Goal: Task Accomplishment & Management: Use online tool/utility

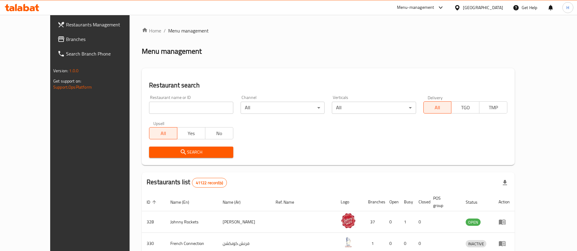
click at [66, 43] on span "Branches" at bounding box center [104, 39] width 76 height 7
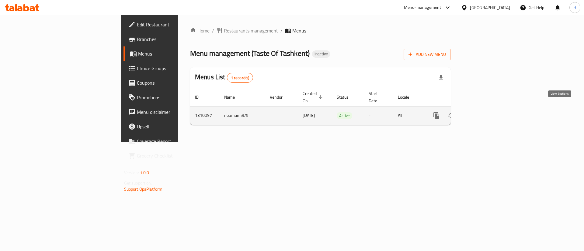
click at [487, 109] on link "enhanced table" at bounding box center [480, 116] width 15 height 15
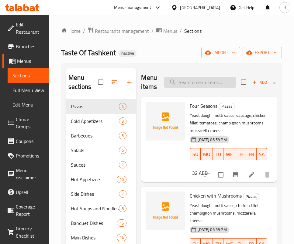
click at [207, 82] on input "search" at bounding box center [200, 82] width 72 height 11
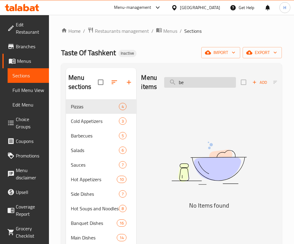
type input "b"
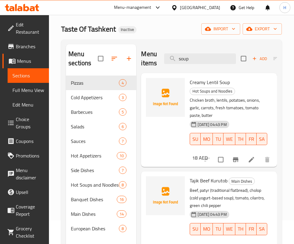
scroll to position [85, 0]
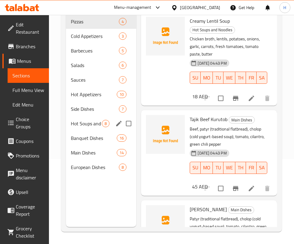
type input "soup"
click at [91, 120] on span "Hot Soups and Noodles" at bounding box center [86, 123] width 31 height 7
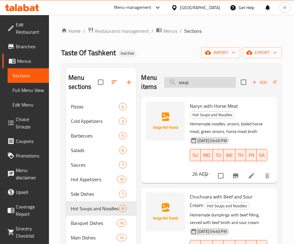
click at [209, 83] on input "soup" at bounding box center [200, 82] width 72 height 11
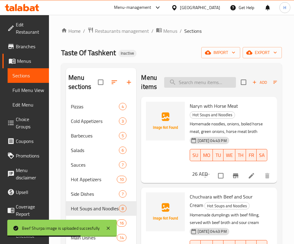
click at [194, 83] on input "search" at bounding box center [200, 82] width 72 height 11
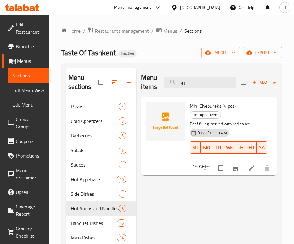
click at [213, 221] on div "Menu items بور Add Sort Manage items Mini Chebureks (4 pcs) Hot Appetizers Beef…" at bounding box center [206, 190] width 141 height 244
click at [198, 81] on input "بور" at bounding box center [200, 82] width 72 height 11
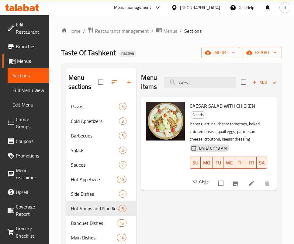
click at [230, 206] on div "Menu items caes Add Sort Manage items CAESAR SALAD WITH CHICKEN Salads Iceberg …" at bounding box center [206, 190] width 141 height 244
click at [199, 81] on input "caes" at bounding box center [200, 82] width 72 height 11
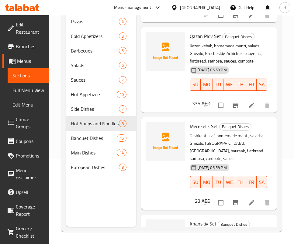
scroll to position [45, 0]
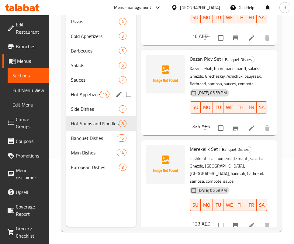
type input "sam"
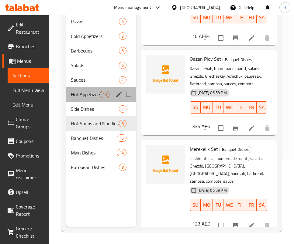
click at [96, 99] on div "Hot Appetizers 10" at bounding box center [101, 94] width 70 height 15
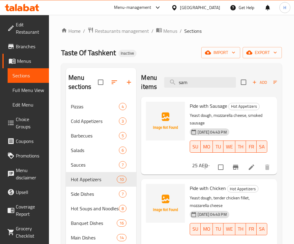
click at [205, 92] on div "Menu items [PERSON_NAME] Add Sort Manage items" at bounding box center [209, 82] width 136 height 29
click at [206, 83] on input "sam" at bounding box center [200, 82] width 72 height 11
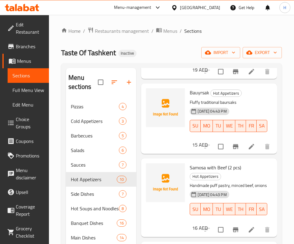
scroll to position [85, 0]
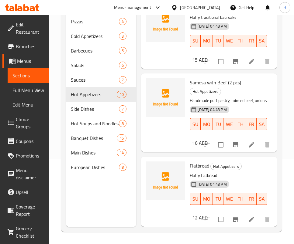
click at [213, 190] on div "[DATE] 04:43 PM SU MO TU WE TH FR SA" at bounding box center [228, 195] width 82 height 33
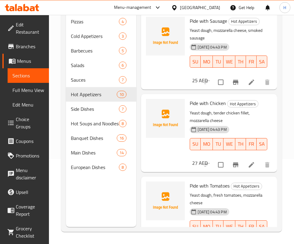
scroll to position [0, 0]
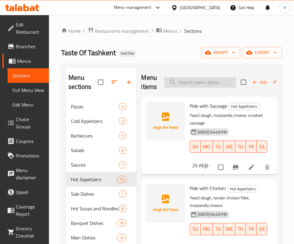
click at [215, 81] on input "search" at bounding box center [200, 82] width 72 height 11
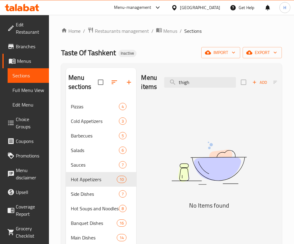
drag, startPoint x: 178, startPoint y: 206, endPoint x: 191, endPoint y: 125, distance: 82.2
click at [178, 206] on h5 "No Items found" at bounding box center [209, 206] width 136 height 10
click at [190, 76] on div "Menu items thigh Add Sort Manage items" at bounding box center [209, 82] width 136 height 29
click at [195, 81] on input "thigh" at bounding box center [200, 82] width 72 height 11
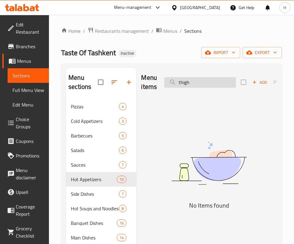
click at [195, 81] on input "thigh" at bounding box center [200, 82] width 72 height 11
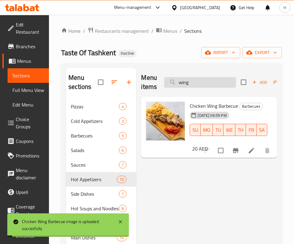
click at [207, 82] on input "wing" at bounding box center [200, 82] width 72 height 11
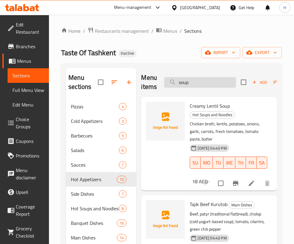
click at [219, 78] on input "soup" at bounding box center [200, 82] width 72 height 11
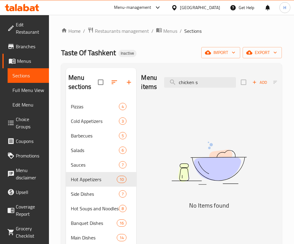
click at [240, 206] on h5 "No Items found" at bounding box center [209, 206] width 136 height 10
click at [190, 78] on input "chicken s" at bounding box center [200, 82] width 72 height 11
click at [223, 192] on img at bounding box center [209, 163] width 136 height 72
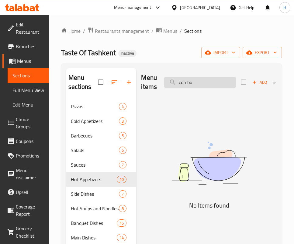
click at [203, 81] on input "combo" at bounding box center [200, 82] width 72 height 11
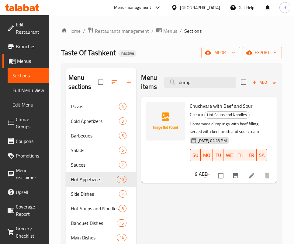
click at [221, 104] on span "Chuchvara with Beef and Sour Cream" at bounding box center [221, 111] width 63 height 18
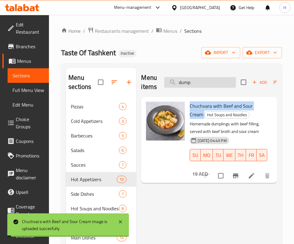
click at [200, 82] on input "dump" at bounding box center [200, 82] width 72 height 11
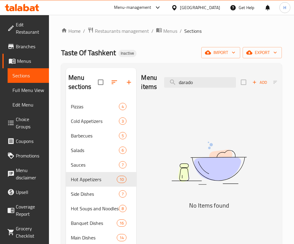
click at [212, 199] on img at bounding box center [209, 163] width 136 height 72
click at [195, 80] on input "darado" at bounding box center [200, 82] width 72 height 11
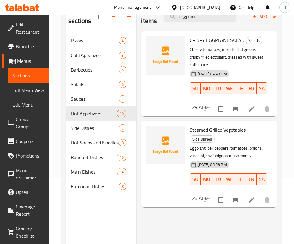
scroll to position [85, 0]
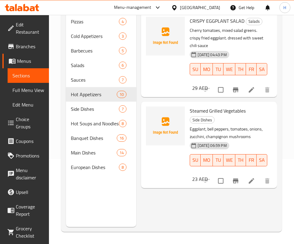
click at [220, 173] on div "[DATE] 06:59 PM SU MO TU WE TH FR SA" at bounding box center [228, 156] width 82 height 33
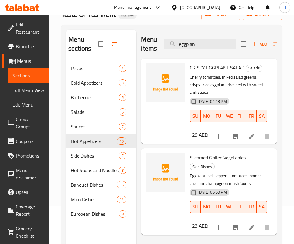
scroll to position [0, 0]
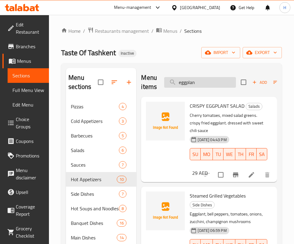
click at [216, 85] on input "eggplan" at bounding box center [200, 82] width 72 height 11
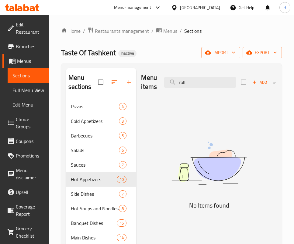
click at [201, 209] on h5 "No Items found" at bounding box center [209, 206] width 136 height 10
click at [201, 82] on input "roll" at bounding box center [200, 82] width 72 height 11
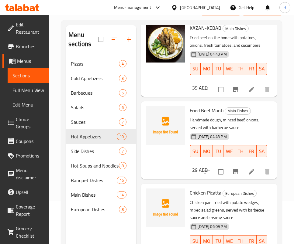
scroll to position [85, 0]
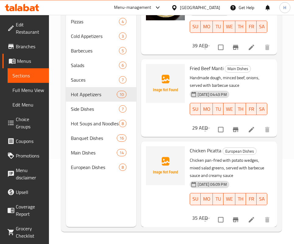
click at [123, 197] on div "Menu sections Pizzas 4 Cold Appetizers 3 Barbecues 5 Salads 6 Sauces 7 Hot Appe…" at bounding box center [101, 105] width 70 height 244
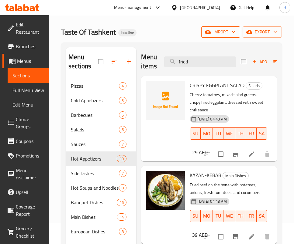
scroll to position [0, 0]
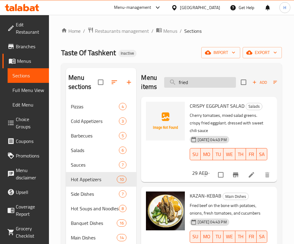
click at [197, 81] on input "fried" at bounding box center [200, 82] width 72 height 11
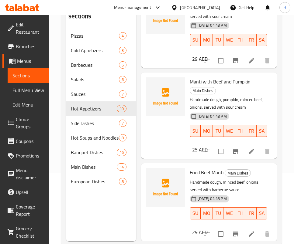
scroll to position [85, 0]
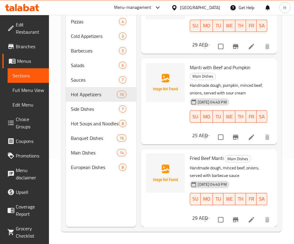
click at [208, 214] on div "29 AED" at bounding box center [199, 218] width 18 height 9
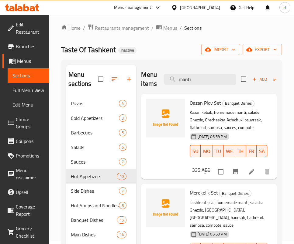
scroll to position [0, 0]
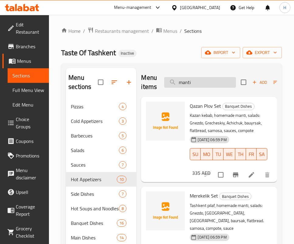
click at [219, 81] on input "manti" at bounding box center [200, 82] width 72 height 11
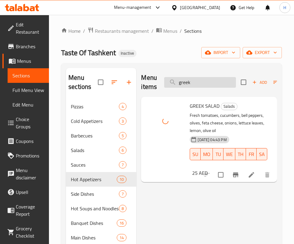
click at [200, 81] on input "greek" at bounding box center [200, 82] width 72 height 11
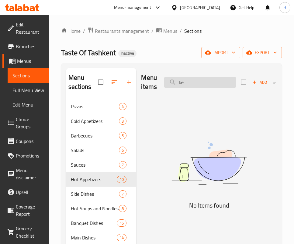
type input "b"
click at [182, 232] on div "Menu items cutl Add Sort Manage items No Items found" at bounding box center [206, 190] width 141 height 244
click at [200, 85] on input "cutl" at bounding box center [200, 82] width 72 height 11
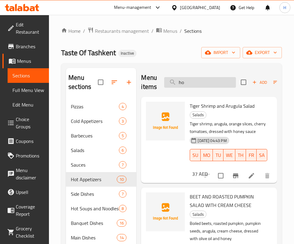
type input "h"
click at [200, 79] on input "honey" at bounding box center [200, 82] width 72 height 11
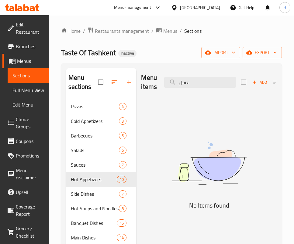
click at [204, 216] on div "Menu items عسل Add Sort Manage items No Items found" at bounding box center [206, 190] width 141 height 244
click at [190, 80] on input "عسل" at bounding box center [200, 82] width 72 height 11
type input "i"
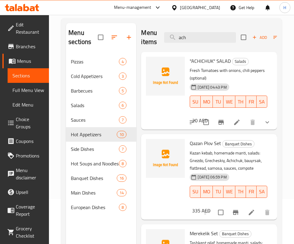
scroll to position [46, 0]
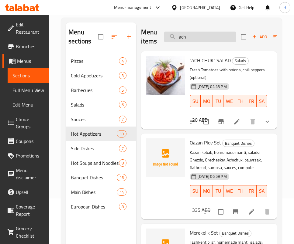
click at [222, 33] on input "ach" at bounding box center [200, 37] width 72 height 11
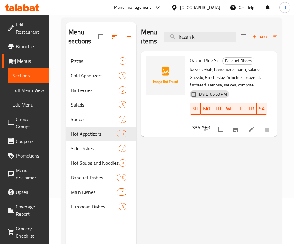
click at [203, 206] on div "Menu items kazan k Add Sort Manage items Qazan Plov Set Banquet Dishes Kazan ke…" at bounding box center [206, 145] width 141 height 244
click at [192, 33] on input "kazan k" at bounding box center [200, 37] width 72 height 11
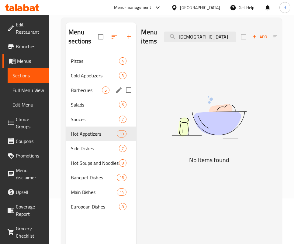
click at [82, 98] on div "Salads 6" at bounding box center [101, 105] width 70 height 15
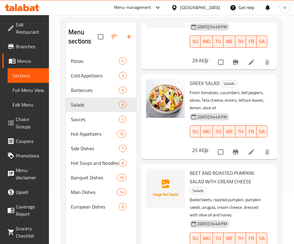
scroll to position [495, 0]
click at [190, 195] on span "Salads" at bounding box center [198, 191] width 16 height 7
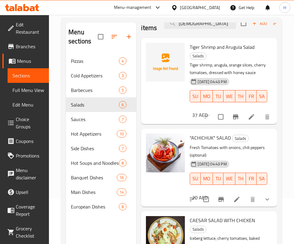
scroll to position [0, 0]
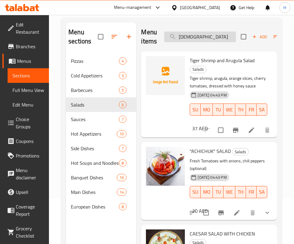
click at [206, 36] on input "[DEMOGRAPHIC_DATA]" at bounding box center [200, 37] width 72 height 11
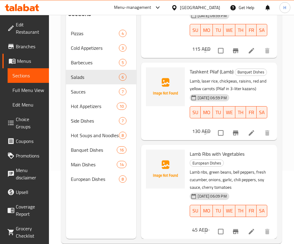
scroll to position [85, 0]
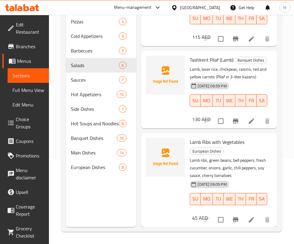
click at [223, 188] on div "[DATE] 06:09 PM SU MO TU WE TH FR SA" at bounding box center [228, 195] width 82 height 33
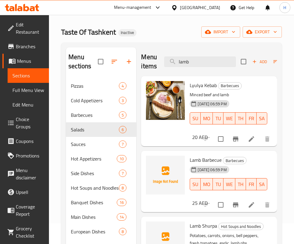
scroll to position [0, 0]
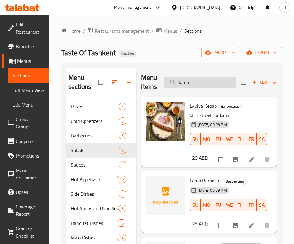
click at [205, 78] on input "lamb" at bounding box center [200, 82] width 72 height 11
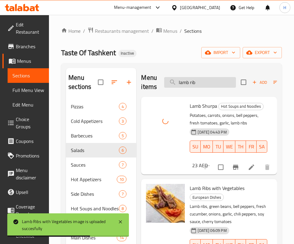
click at [188, 79] on input "lamb rib" at bounding box center [200, 82] width 72 height 11
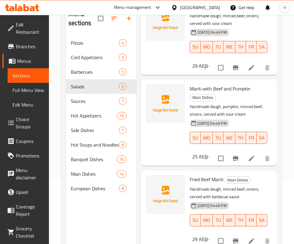
scroll to position [85, 0]
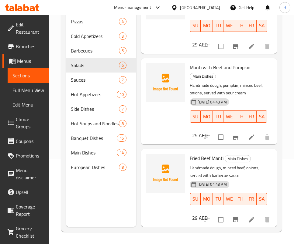
click at [221, 187] on div "[DATE] 04:43 PM SU MO TU WE TH FR SA" at bounding box center [228, 195] width 82 height 33
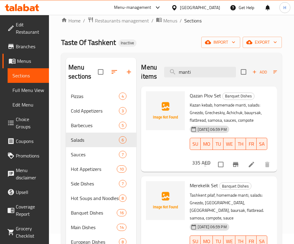
scroll to position [0, 0]
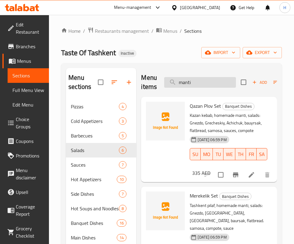
click at [195, 88] on input "manti" at bounding box center [200, 82] width 72 height 11
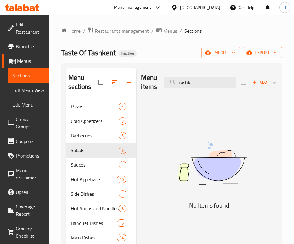
drag, startPoint x: 259, startPoint y: 224, endPoint x: 225, endPoint y: 187, distance: 50.4
click at [259, 224] on div "Menu items roshk Add Sort Manage items No Items found" at bounding box center [206, 190] width 141 height 244
click at [193, 83] on input "roshk" at bounding box center [200, 82] width 72 height 11
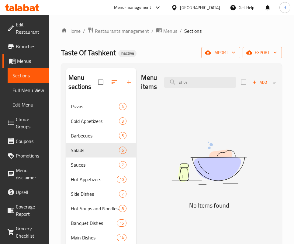
click at [248, 232] on div "Menu items olivi Add Sort Manage items No Items found" at bounding box center [206, 190] width 141 height 244
click at [206, 84] on input "olivi" at bounding box center [200, 82] width 72 height 11
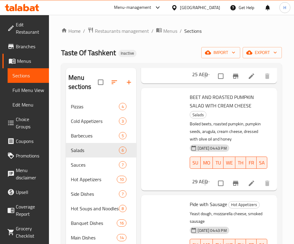
scroll to position [775, 0]
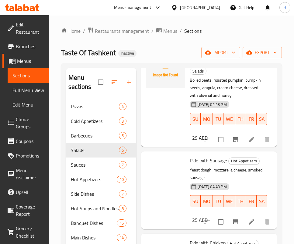
drag, startPoint x: 239, startPoint y: 201, endPoint x: 227, endPoint y: 174, distance: 29.2
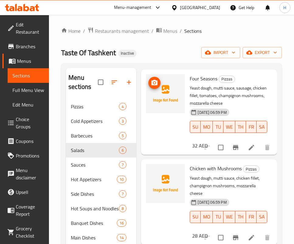
scroll to position [0, 0]
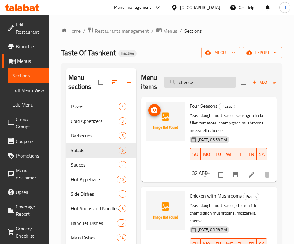
click at [216, 83] on input "cheese" at bounding box center [200, 82] width 72 height 11
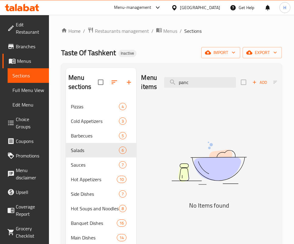
click at [180, 229] on div "Menu items panc Add Sort Manage items No Items found" at bounding box center [206, 190] width 141 height 244
click at [187, 83] on input "panc" at bounding box center [200, 82] width 72 height 11
click at [206, 83] on input "panc" at bounding box center [200, 82] width 72 height 11
click at [204, 198] on img at bounding box center [209, 163] width 136 height 72
click at [207, 76] on div "Menu items pancakes with con Add Sort Manage items" at bounding box center [209, 82] width 136 height 29
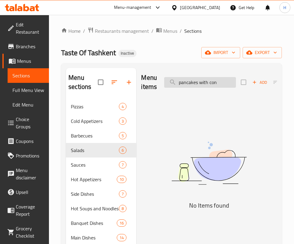
click at [207, 82] on input "pancakes with con" at bounding box center [200, 82] width 72 height 11
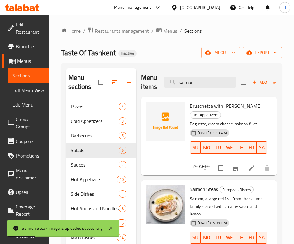
click at [203, 75] on div "Menu items salmon Add Sort Manage items" at bounding box center [209, 82] width 136 height 29
click at [203, 81] on input "salmon" at bounding box center [200, 82] width 72 height 11
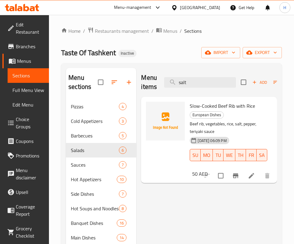
drag, startPoint x: 193, startPoint y: 204, endPoint x: 214, endPoint y: 112, distance: 95.0
click at [193, 204] on div "Menu items salt Add Sort Manage items Slow-Cooked Beef Rib with Rice European D…" at bounding box center [206, 190] width 141 height 244
click at [210, 86] on input "salt" at bounding box center [200, 82] width 72 height 11
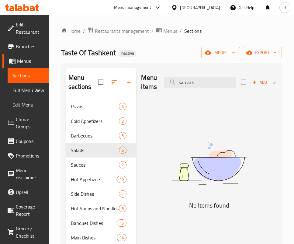
click at [161, 198] on img at bounding box center [209, 163] width 136 height 72
click at [193, 85] on input "samark" at bounding box center [200, 82] width 72 height 11
drag, startPoint x: 191, startPoint y: 215, endPoint x: 192, endPoint y: 199, distance: 16.5
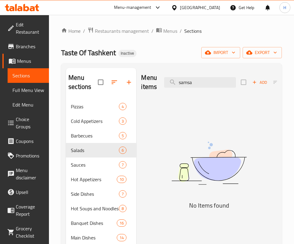
click at [191, 215] on div "Menu items samsa Add Sort Manage items No Items found" at bounding box center [206, 190] width 141 height 244
click at [195, 79] on input "samsa" at bounding box center [200, 82] width 72 height 11
drag, startPoint x: 139, startPoint y: 198, endPoint x: 159, endPoint y: 199, distance: 20.7
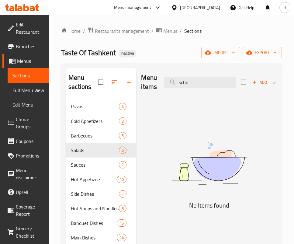
click at [139, 197] on div "Menu items schn Add Sort Manage items No Items found" at bounding box center [206, 190] width 141 height 244
click at [200, 87] on input "schn" at bounding box center [200, 82] width 72 height 11
drag, startPoint x: 140, startPoint y: 205, endPoint x: 145, endPoint y: 202, distance: 5.7
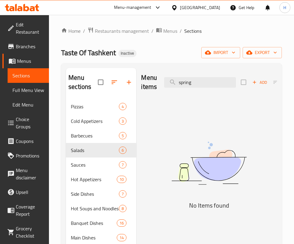
click at [140, 205] on div "Menu items spring Add Sort Manage items No Items found" at bounding box center [206, 190] width 141 height 244
click at [186, 77] on input "spring" at bounding box center [200, 82] width 72 height 11
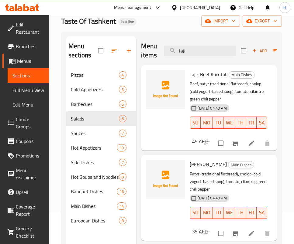
scroll to position [46, 0]
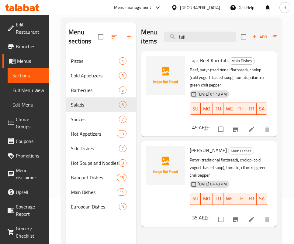
click at [200, 195] on div "Tajik Kurutob Main Dishes Patyr (traditional flatbread), cholop (cold yogurt-ba…" at bounding box center [228, 180] width 82 height 72
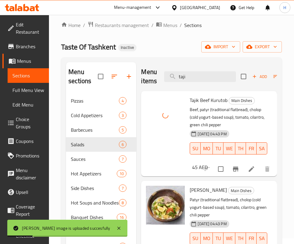
scroll to position [0, 0]
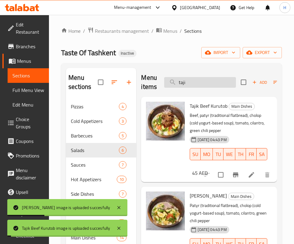
click at [204, 87] on input "taji" at bounding box center [200, 82] width 72 height 11
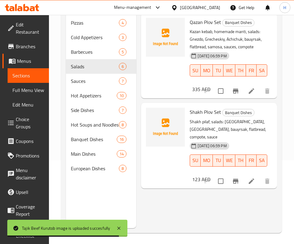
scroll to position [85, 0]
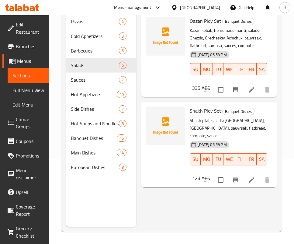
click at [207, 172] on div "[DATE] 06:59 PM SU MO TU WE TH FR SA" at bounding box center [228, 155] width 82 height 33
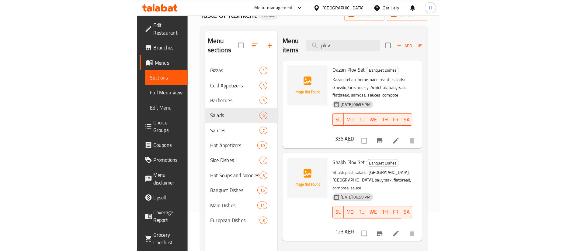
scroll to position [0, 0]
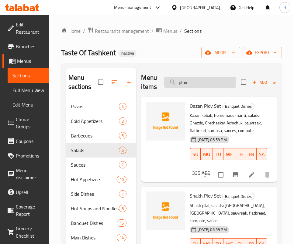
click at [210, 83] on input "plov" at bounding box center [200, 82] width 72 height 11
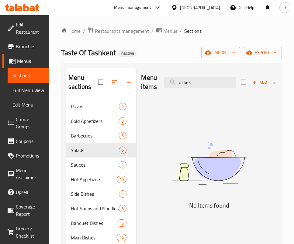
type input "uzbek"
